Goal: Task Accomplishment & Management: Manage account settings

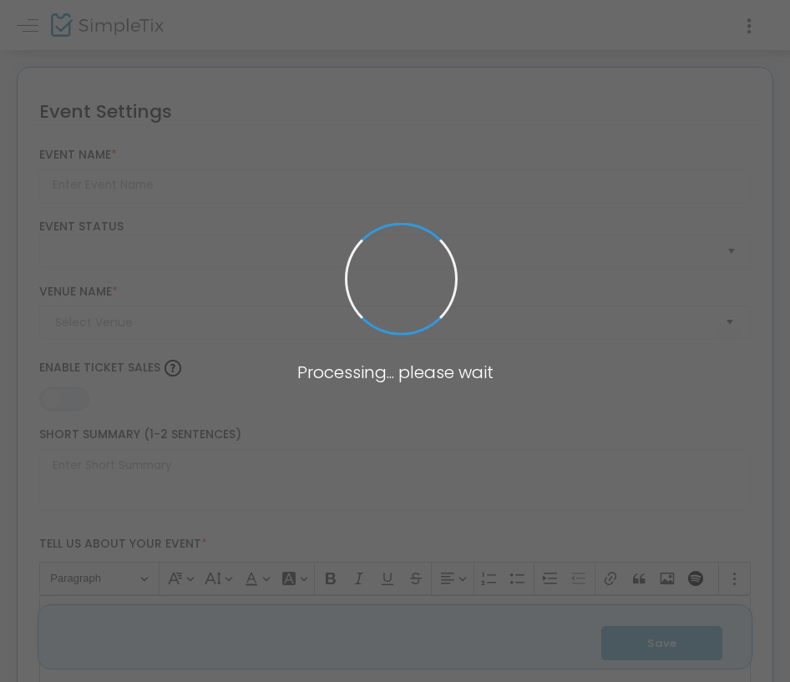
type input "Milwaukee Rock Theatre Presents: GREEN DAY’S AMERICAN IDIOT"
type textarea "Milwaukee Rock Theatre Presents: GREEN DAY’S AMERICAN IDIOT. [GEOGRAPHIC_DATA],…"
type input "Buy Tickets"
checkbox input "true"
type input "Inspiration Studios"
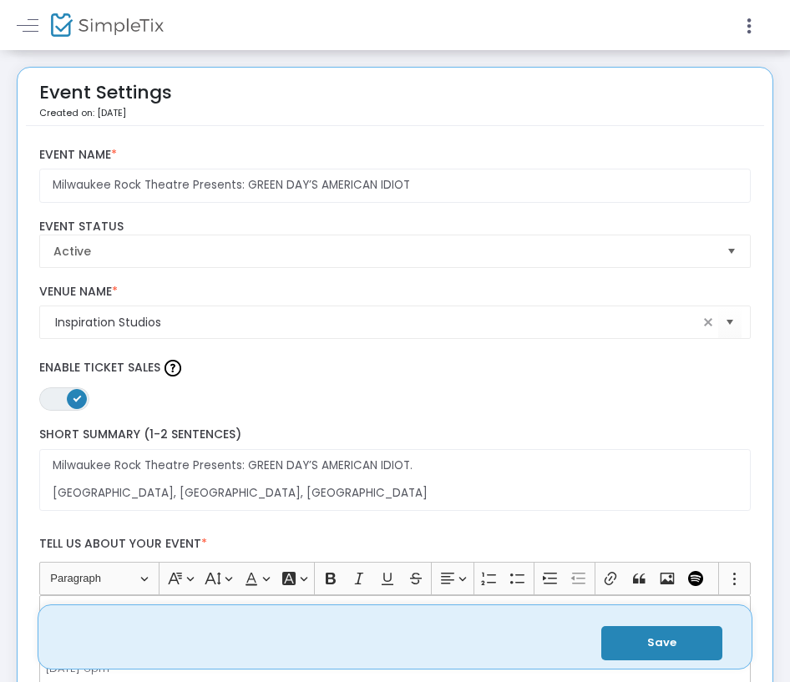
click at [45, 23] on span at bounding box center [36, 25] width 30 height 16
click at [23, 32] on link at bounding box center [28, 25] width 22 height 22
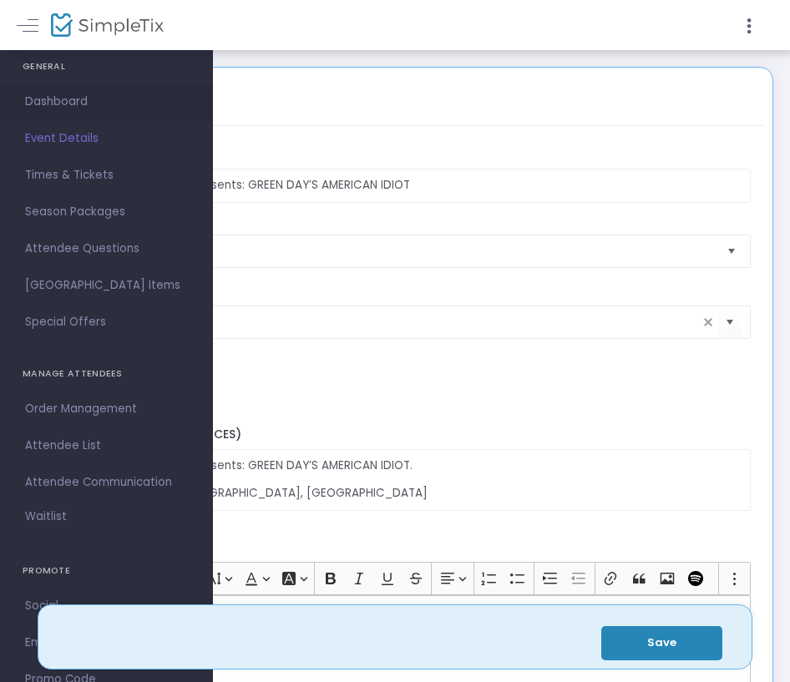
click at [80, 97] on span "Dashboard" at bounding box center [106, 102] width 163 height 22
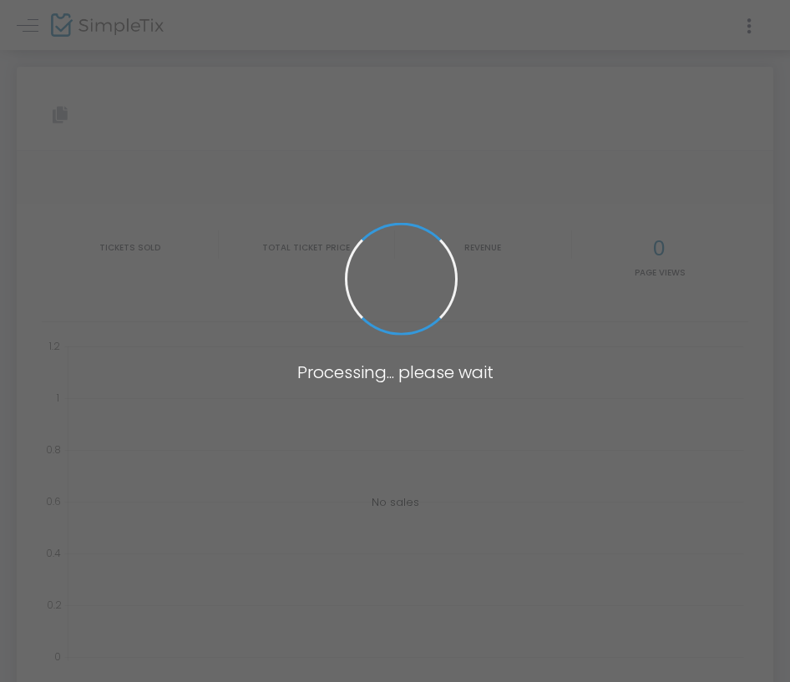
type input "[URL][DOMAIN_NAME]"
